Goal: Information Seeking & Learning: Learn about a topic

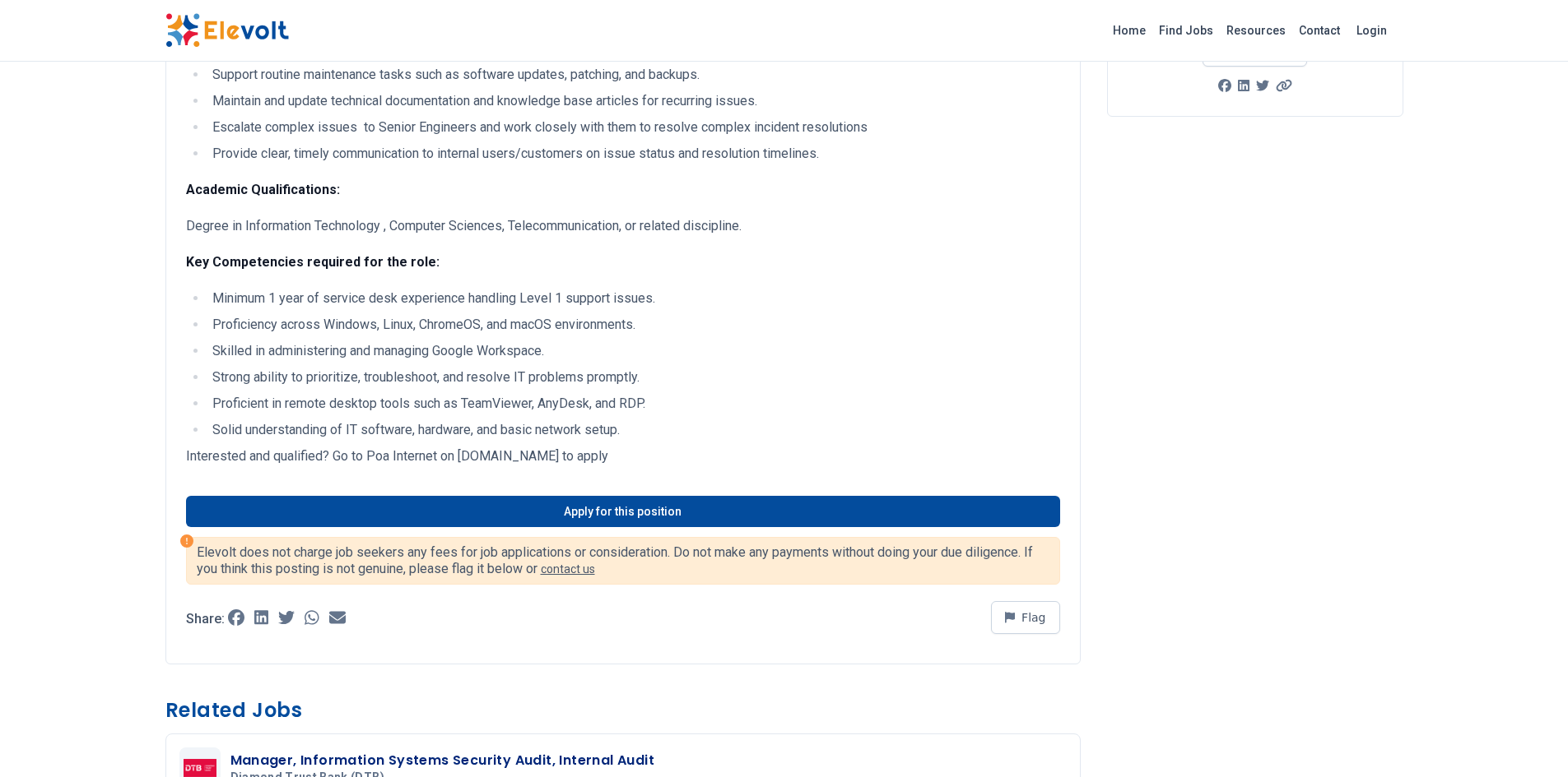
scroll to position [247, 0]
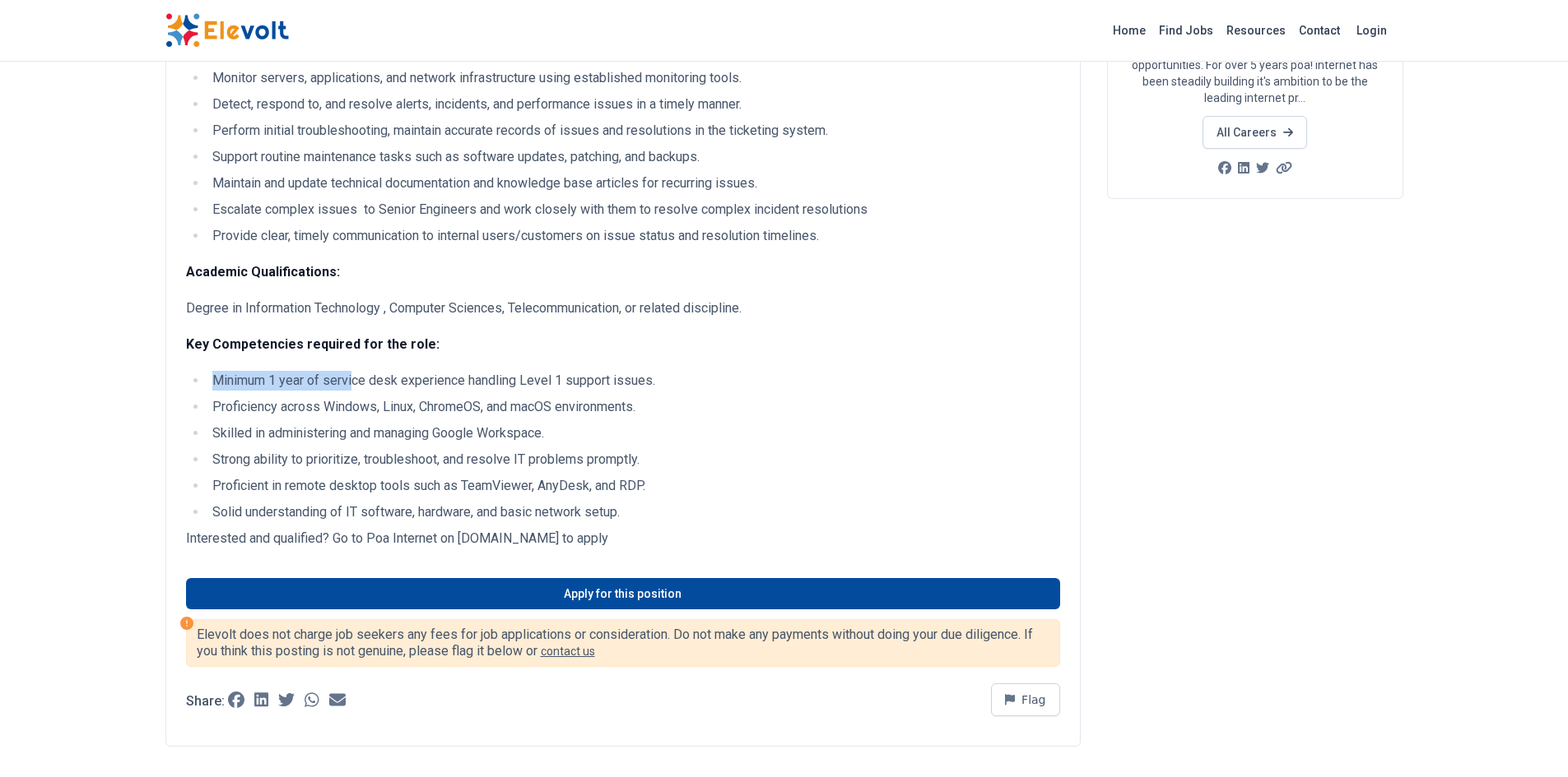
drag, startPoint x: 215, startPoint y: 380, endPoint x: 357, endPoint y: 381, distance: 142.0
click at [353, 381] on li "Minimum 1 year of service desk experience handling Level 1 support issues." at bounding box center [633, 381] width 852 height 20
click at [367, 381] on li "Minimum 1 year of service desk experience handling Level 1 support issues." at bounding box center [633, 381] width 852 height 20
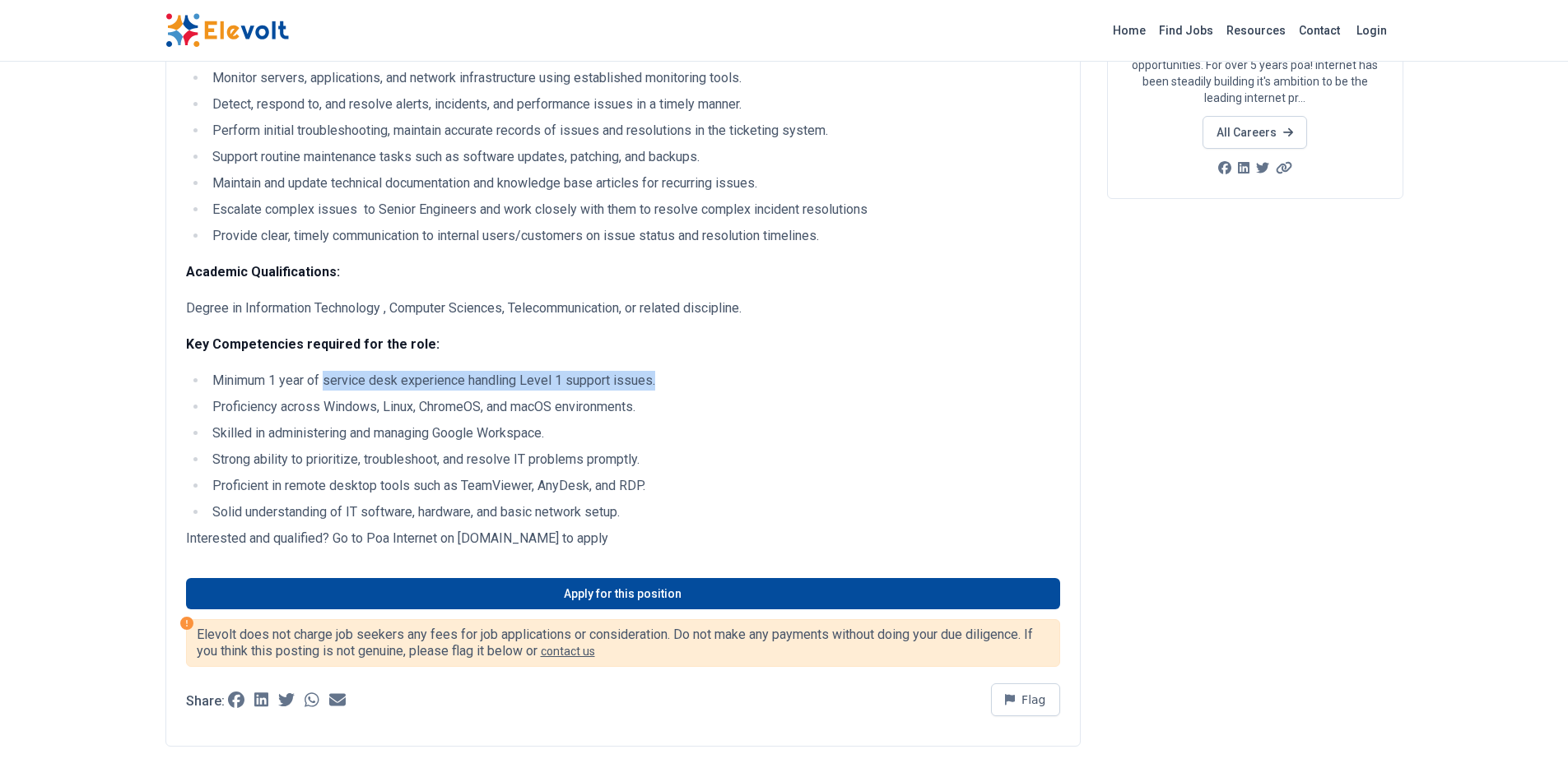
drag, startPoint x: 325, startPoint y: 380, endPoint x: 657, endPoint y: 375, distance: 332.0
click at [657, 375] on li "Minimum 1 year of service desk experience handling Level 1 support issues." at bounding box center [633, 381] width 852 height 20
click at [338, 405] on li "Proficiency across Windows, Linux, ChromeOS, and macOS environments." at bounding box center [633, 408] width 852 height 20
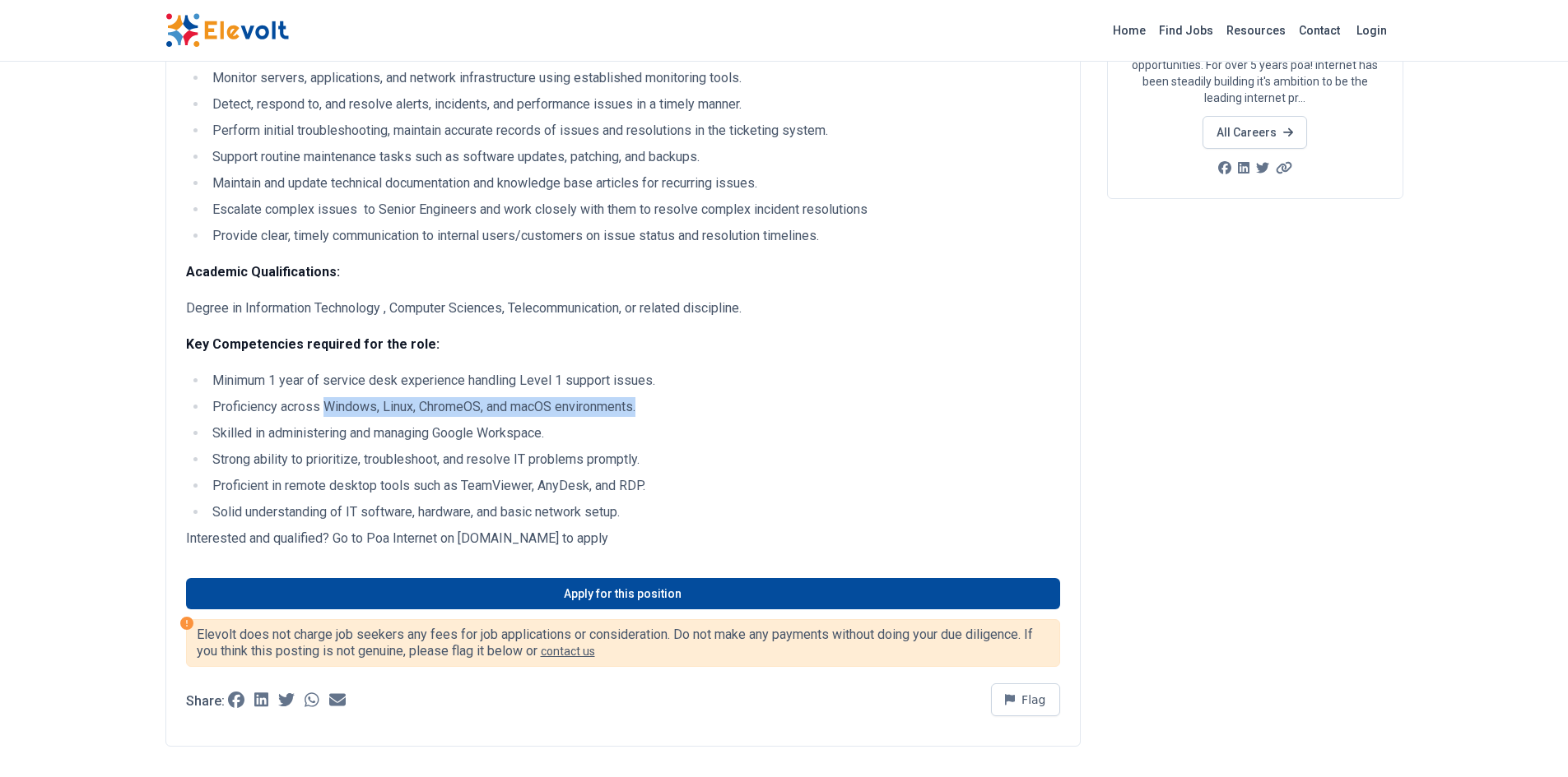
drag, startPoint x: 326, startPoint y: 406, endPoint x: 658, endPoint y: 409, distance: 332.0
click at [658, 409] on li "Proficiency across Windows, Linux, ChromeOS, and macOS environments." at bounding box center [633, 408] width 852 height 20
click at [297, 436] on li "Skilled in administering and managing Google Workspace." at bounding box center [633, 433] width 852 height 20
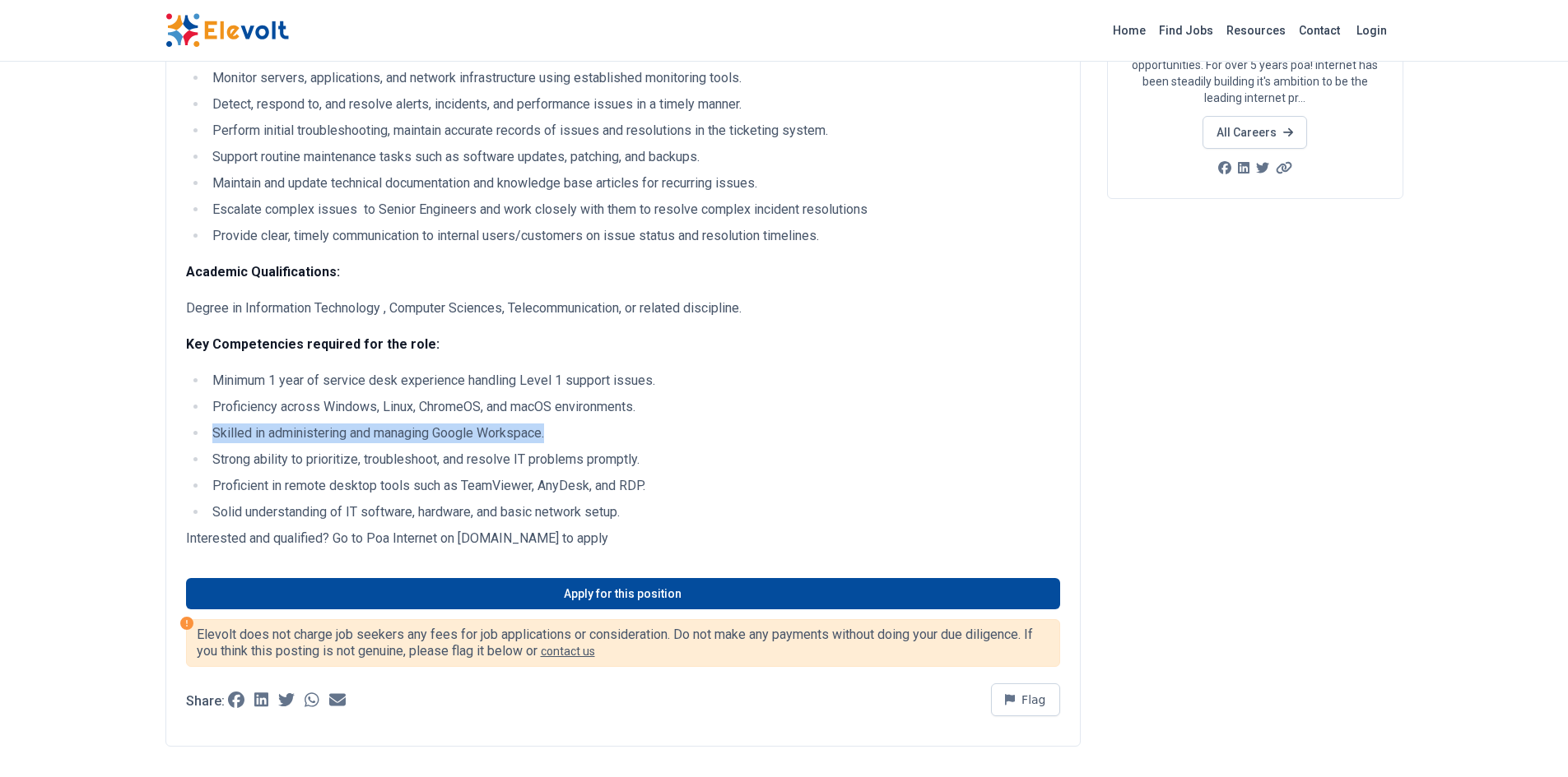
drag, startPoint x: 214, startPoint y: 431, endPoint x: 560, endPoint y: 438, distance: 346.1
click at [560, 438] on li "Skilled in administering and managing Google Workspace." at bounding box center [633, 433] width 852 height 20
click at [355, 460] on li "Strong ability to prioritize, troubleshoot, and resolve IT problems promptly." at bounding box center [633, 460] width 852 height 20
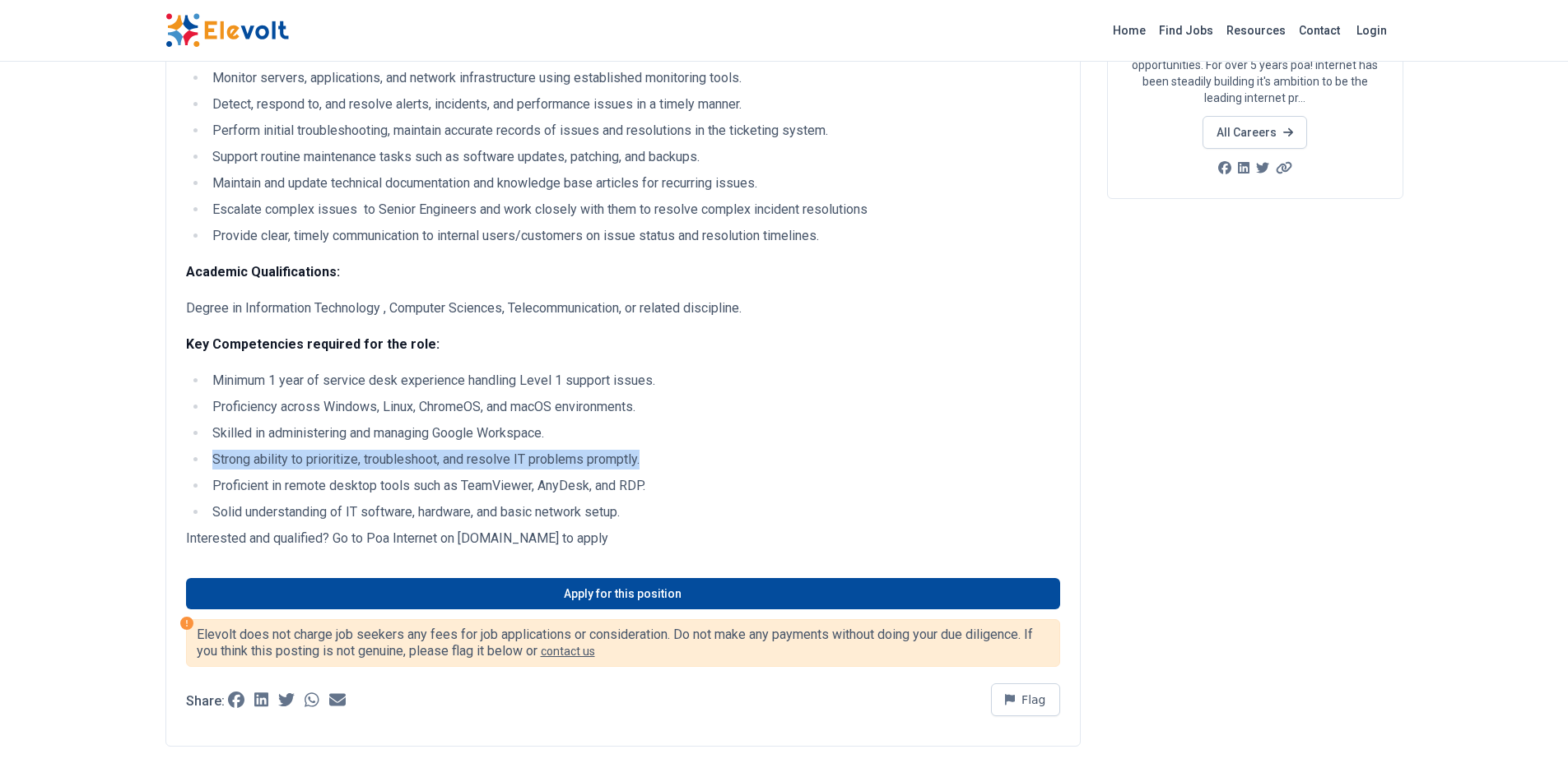
drag, startPoint x: 209, startPoint y: 456, endPoint x: 659, endPoint y: 457, distance: 450.0
click at [659, 457] on li "Strong ability to prioritize, troubleshoot, and resolve IT problems promptly." at bounding box center [633, 460] width 852 height 20
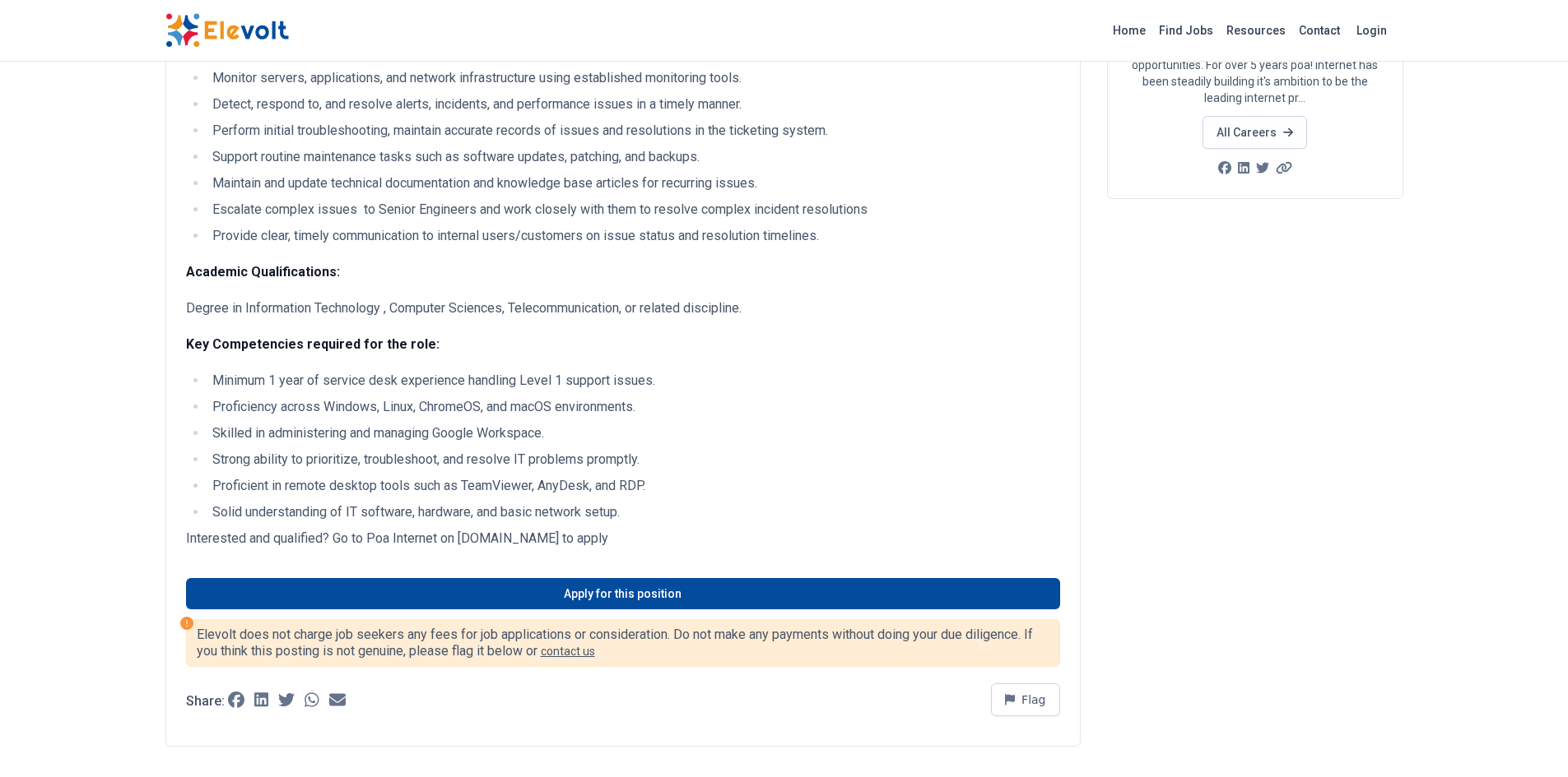
click at [242, 486] on li "Proficient in remote desktop tools such as TeamViewer, AnyDesk, and RDP." at bounding box center [633, 487] width 852 height 20
drag, startPoint x: 221, startPoint y: 481, endPoint x: 670, endPoint y: 483, distance: 449.0
click at [670, 483] on li "Proficient in remote desktop tools such as TeamViewer, AnyDesk, and RDP." at bounding box center [633, 487] width 852 height 20
click at [275, 498] on ul "Minimum 1 year of service desk experience handling Level 1 support issues. Prof…" at bounding box center [623, 447] width 874 height 151
drag, startPoint x: 462, startPoint y: 539, endPoint x: 618, endPoint y: 539, distance: 156.0
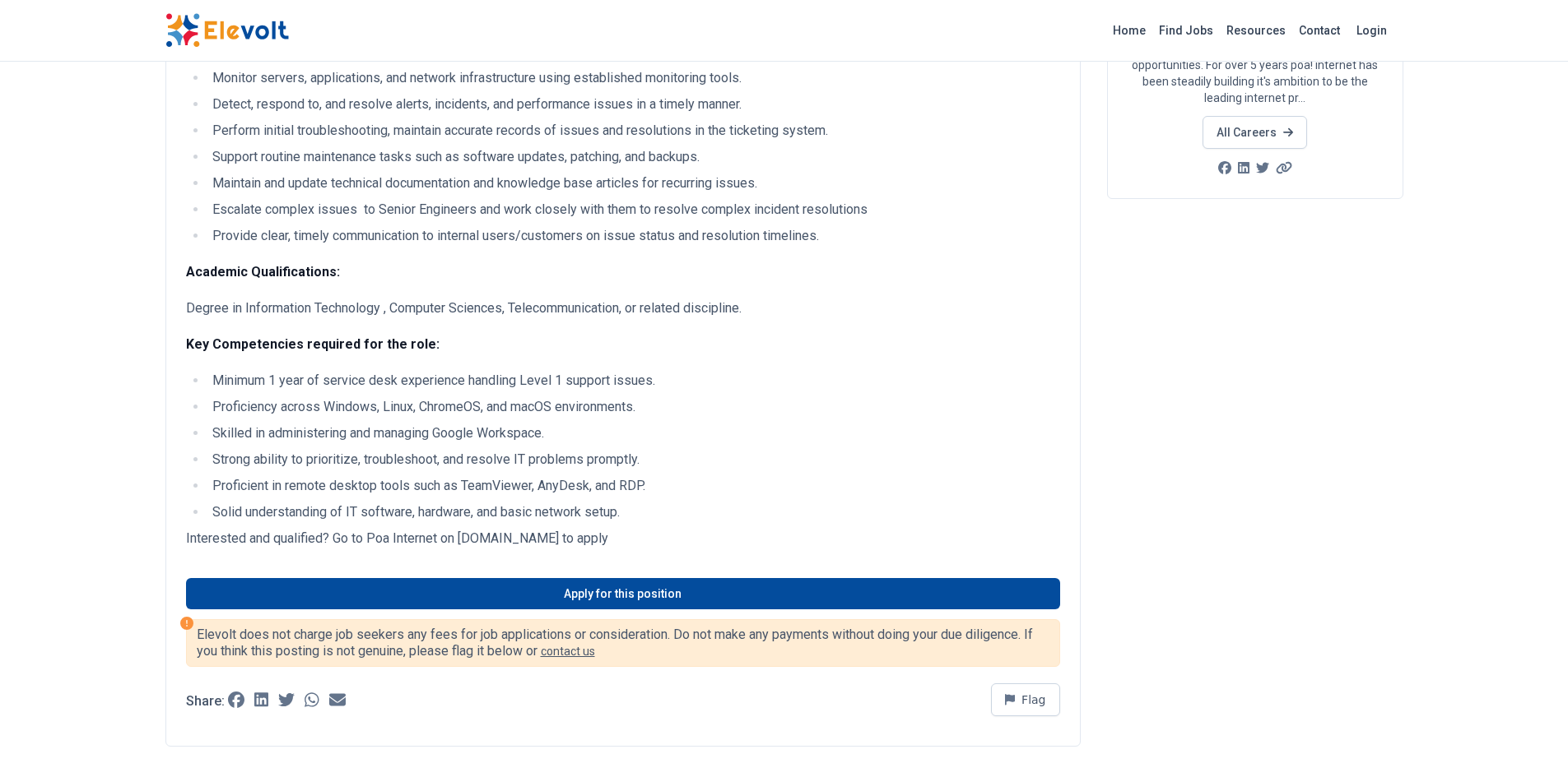
click at [618, 539] on p "Interested and qualified? Go to Poa Internet on [DOMAIN_NAME] to apply" at bounding box center [623, 539] width 874 height 20
copy p "[DOMAIN_NAME]"
drag, startPoint x: 419, startPoint y: 406, endPoint x: 481, endPoint y: 405, distance: 62.0
click at [481, 405] on li "Proficiency across Windows, Linux, ChromeOS, and macOS environments." at bounding box center [633, 408] width 852 height 20
